Goal: Task Accomplishment & Management: Use online tool/utility

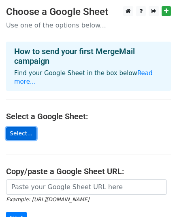
click at [19, 127] on link "Select..." at bounding box center [21, 133] width 30 height 13
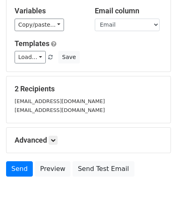
scroll to position [81, 0]
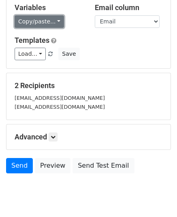
click at [47, 19] on link "Copy/paste..." at bounding box center [39, 21] width 49 height 13
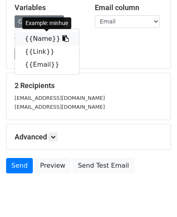
click at [38, 40] on link "{{Name}}" at bounding box center [47, 38] width 64 height 13
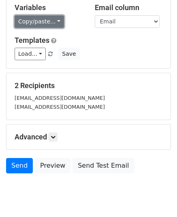
click at [39, 21] on link "Copy/paste..." at bounding box center [39, 21] width 49 height 13
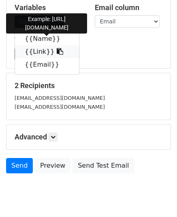
click at [33, 53] on link "{{Link}}" at bounding box center [47, 51] width 64 height 13
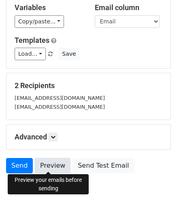
click at [52, 166] on link "Preview" at bounding box center [53, 165] width 36 height 15
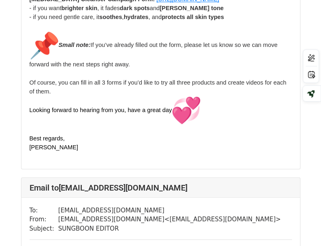
scroll to position [607, 0]
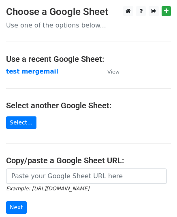
click at [36, 72] on strong "test mergemail" at bounding box center [32, 71] width 52 height 7
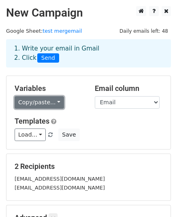
click at [40, 103] on link "Copy/paste..." at bounding box center [39, 102] width 49 height 13
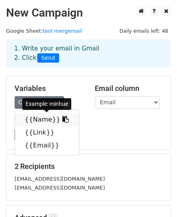
click at [35, 119] on link "{{Name}}" at bounding box center [47, 119] width 64 height 13
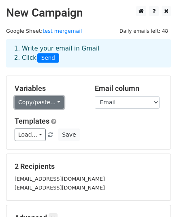
click at [27, 101] on link "Copy/paste..." at bounding box center [39, 102] width 49 height 13
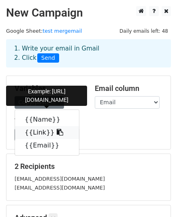
click at [32, 131] on link "{{Link}}" at bounding box center [47, 132] width 64 height 13
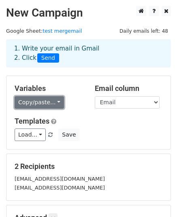
click at [40, 103] on link "Copy/paste..." at bounding box center [39, 102] width 49 height 13
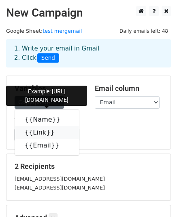
drag, startPoint x: 38, startPoint y: 135, endPoint x: 6, endPoint y: 134, distance: 32.0
click at [38, 135] on link "{{Link}}" at bounding box center [47, 132] width 64 height 13
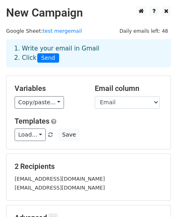
scroll to position [104, 0]
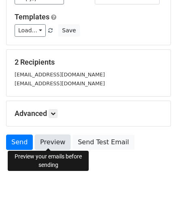
click at [51, 142] on link "Preview" at bounding box center [53, 142] width 36 height 15
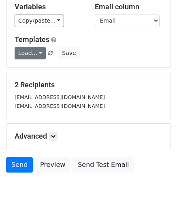
scroll to position [64, 0]
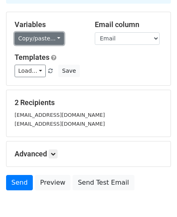
click at [38, 35] on link "Copy/paste..." at bounding box center [39, 38] width 49 height 13
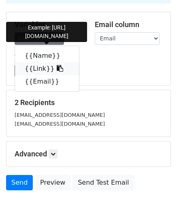
click at [32, 68] on link "{{Link}}" at bounding box center [47, 68] width 64 height 13
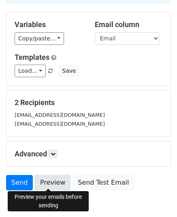
click at [49, 182] on link "Preview" at bounding box center [53, 182] width 36 height 15
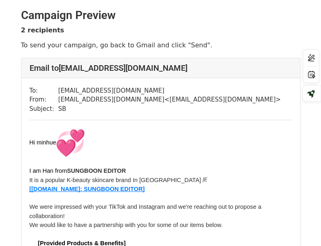
click at [45, 141] on span "Hi minhue" at bounding box center [58, 142] width 56 height 6
